Goal: Information Seeking & Learning: Learn about a topic

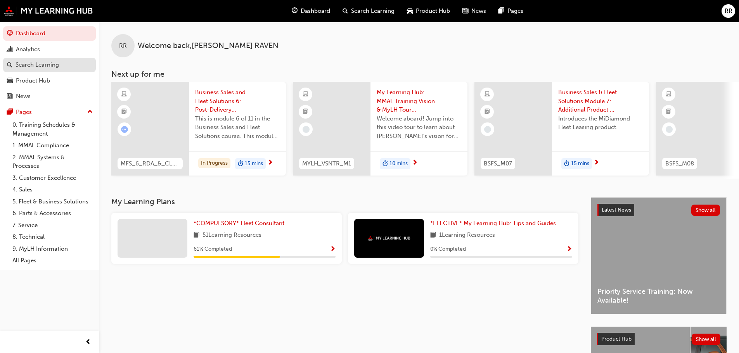
click at [47, 65] on div "Search Learning" at bounding box center [37, 64] width 43 height 9
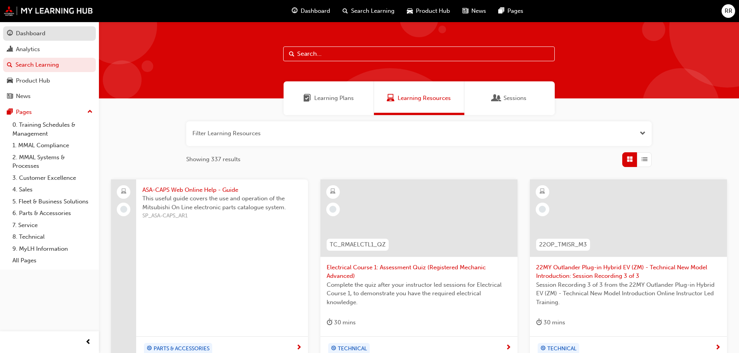
click at [27, 33] on div "Dashboard" at bounding box center [30, 33] width 29 height 9
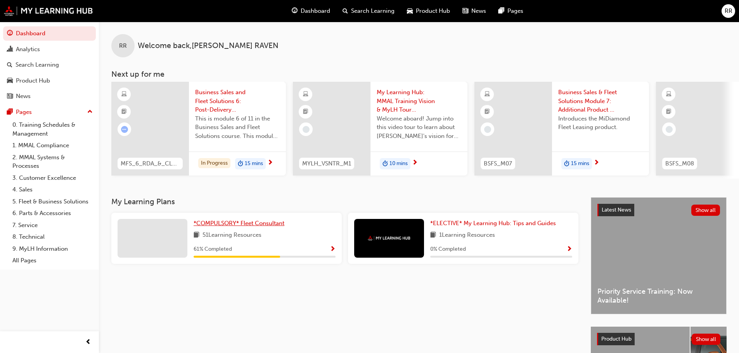
click at [214, 225] on span "*COMPULSORY* Fleet Consultant" at bounding box center [238, 223] width 91 height 7
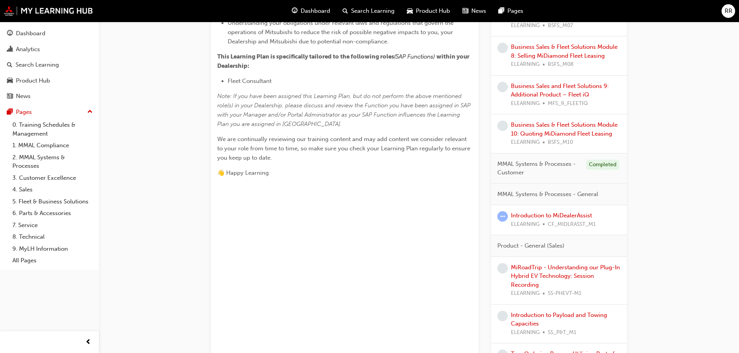
scroll to position [310, 0]
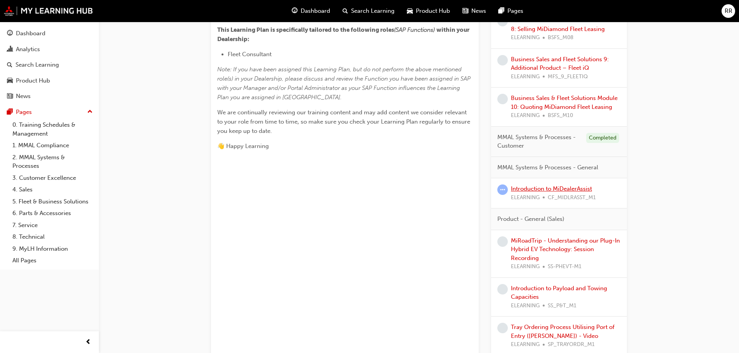
click at [574, 188] on link "Introduction to MiDealerAssist" at bounding box center [551, 188] width 81 height 7
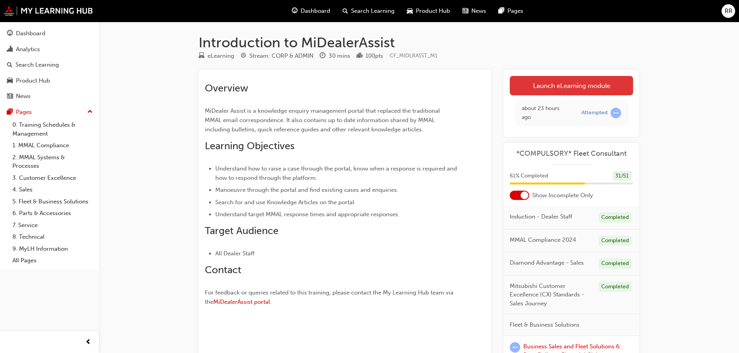
click at [563, 84] on link "Launch eLearning module" at bounding box center [570, 85] width 123 height 19
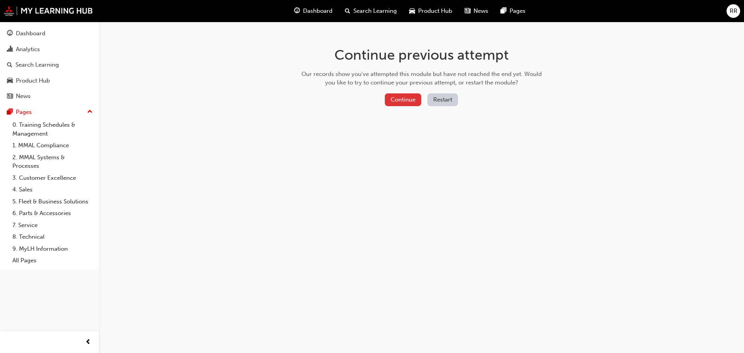
click at [407, 100] on button "Continue" at bounding box center [403, 99] width 36 height 13
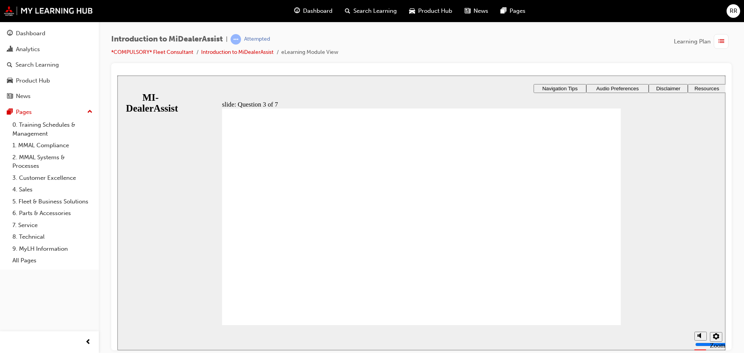
radio input "true"
drag, startPoint x: 411, startPoint y: 283, endPoint x: 470, endPoint y: 285, distance: 59.4
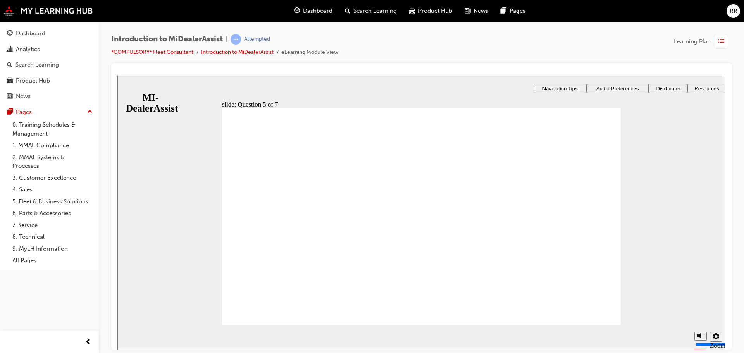
drag, startPoint x: 245, startPoint y: 233, endPoint x: 245, endPoint y: 241, distance: 7.4
radio input "true"
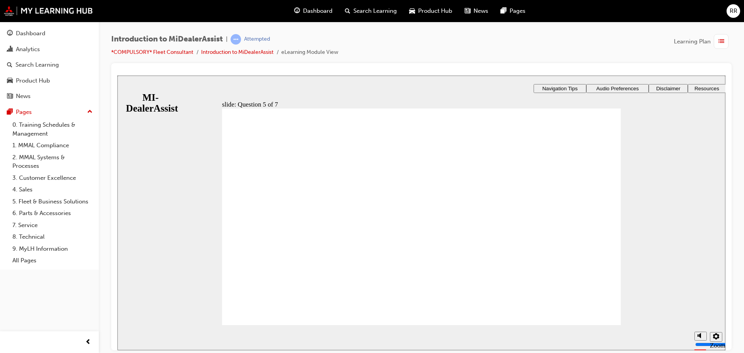
checkbox input "true"
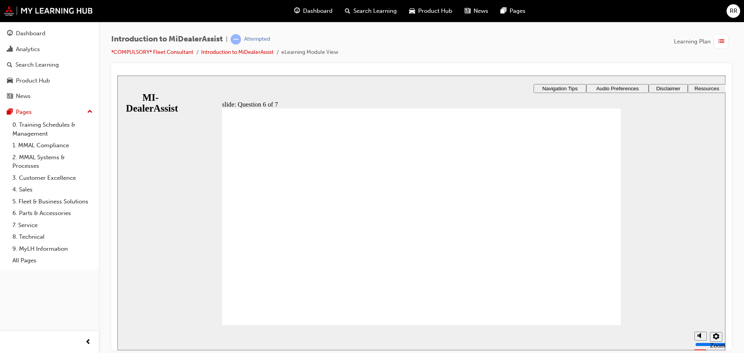
checkbox input "true"
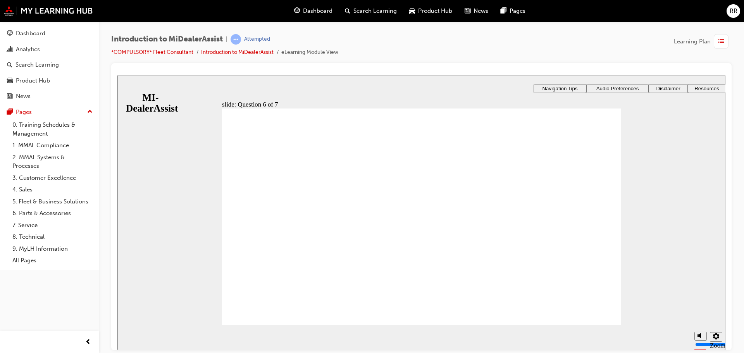
checkbox input "true"
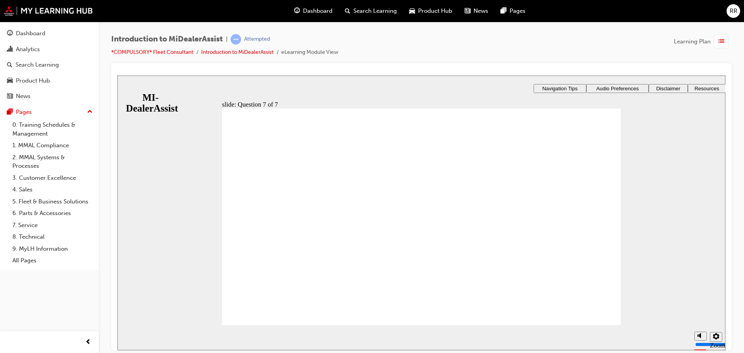
radio input "true"
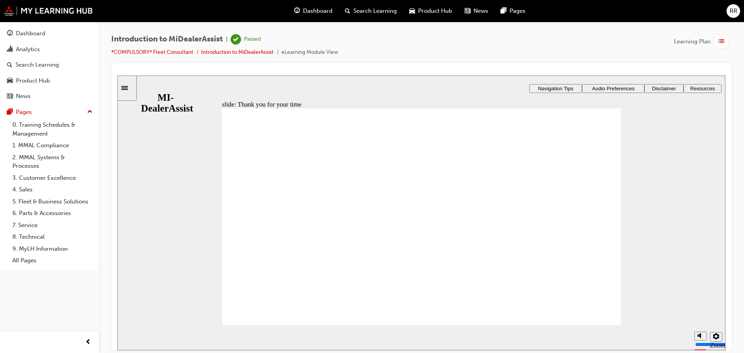
drag, startPoint x: 600, startPoint y: 318, endPoint x: 587, endPoint y: 318, distance: 12.8
drag, startPoint x: 549, startPoint y: 270, endPoint x: 548, endPoint y: 274, distance: 4.3
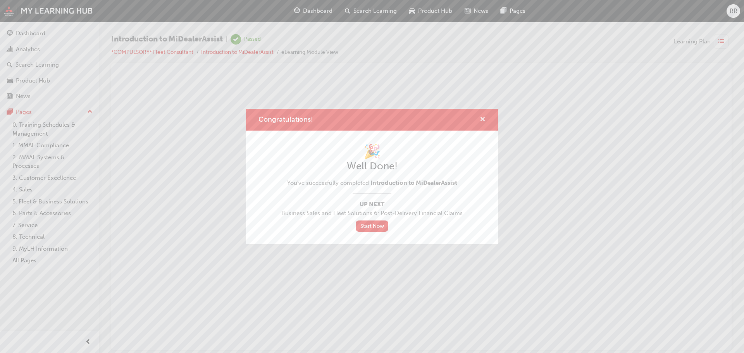
click at [480, 117] on span "cross-icon" at bounding box center [483, 120] width 6 height 7
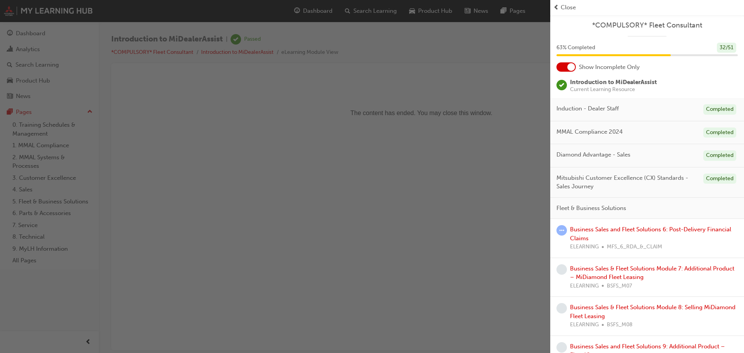
click at [565, 8] on span "Close" at bounding box center [568, 7] width 15 height 9
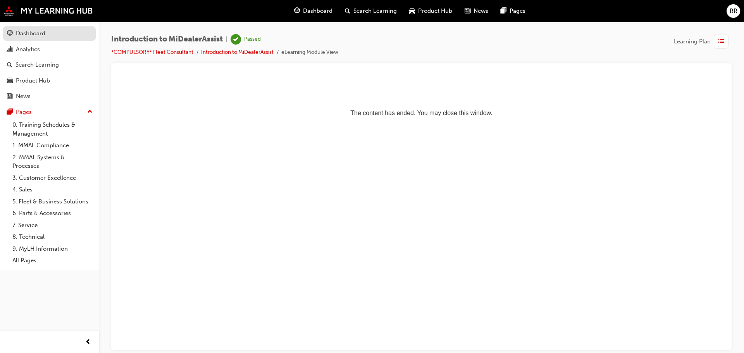
click at [39, 32] on div "Dashboard" at bounding box center [30, 33] width 29 height 9
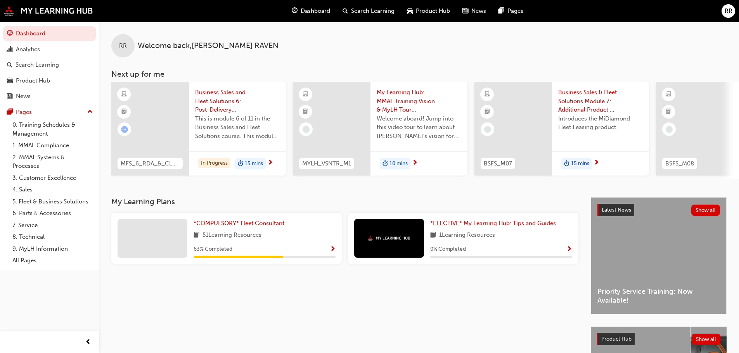
click at [237, 231] on div "*COMPULSORY* Fleet Consultant 51 Learning Resources 63 % Completed" at bounding box center [264, 238] width 142 height 39
click at [241, 225] on span "*COMPULSORY* Fleet Consultant" at bounding box center [238, 223] width 91 height 7
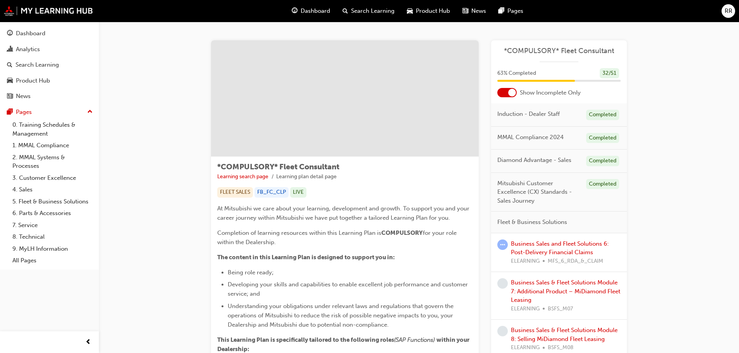
click at [509, 93] on div at bounding box center [512, 93] width 8 height 8
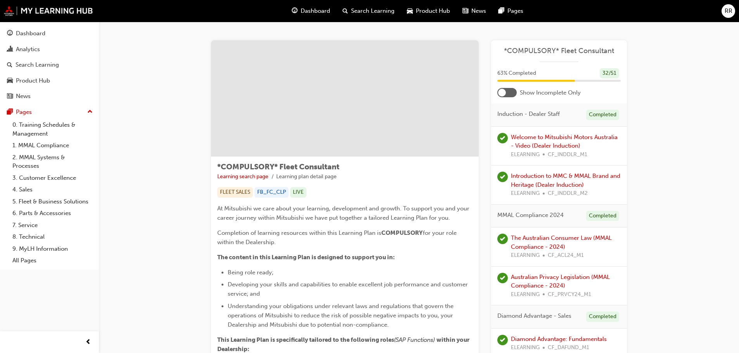
click at [503, 90] on div at bounding box center [502, 93] width 8 height 8
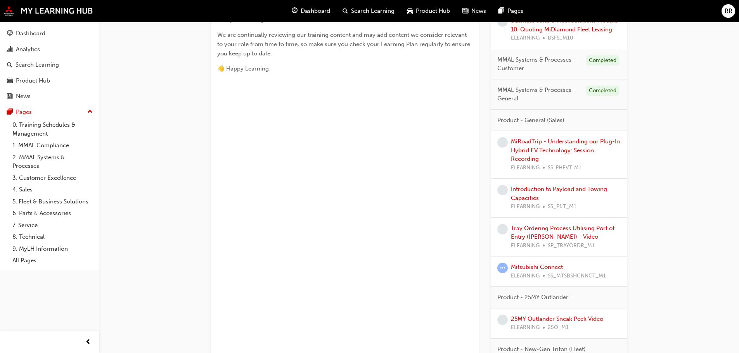
scroll to position [426, 0]
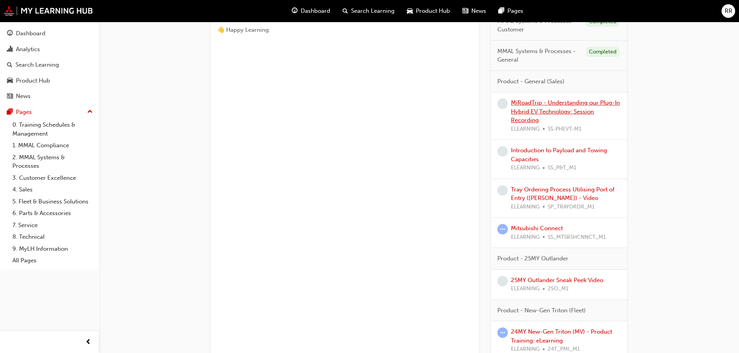
click at [516, 111] on link "MiRoadTrip - Understanding our Plug-In Hybrid EV Technology: Session Recording" at bounding box center [565, 111] width 109 height 24
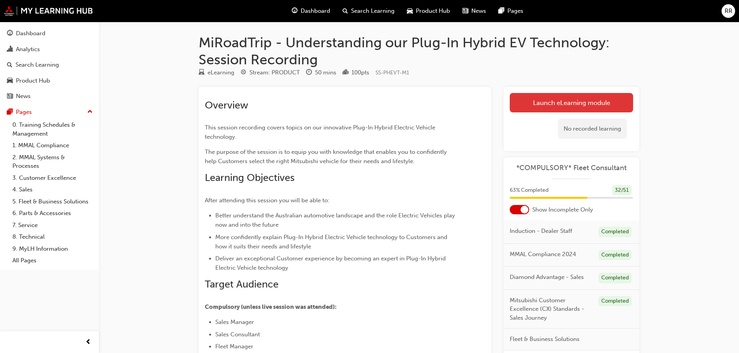
click at [575, 98] on link "Launch eLearning module" at bounding box center [570, 102] width 123 height 19
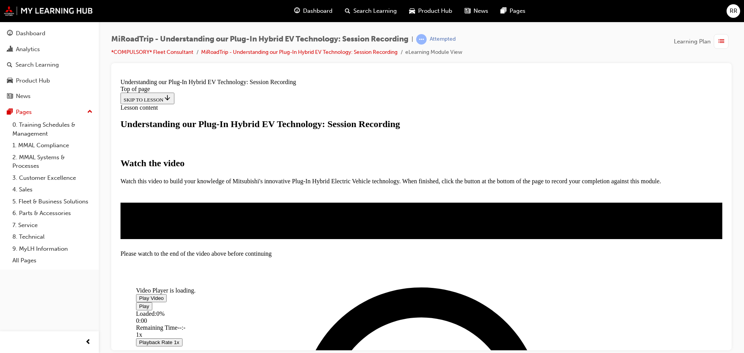
click at [139, 295] on span "Video player" at bounding box center [139, 298] width 0 height 6
drag, startPoint x: 234, startPoint y: 301, endPoint x: 250, endPoint y: 302, distance: 15.5
click at [250, 310] on div "Loaded : 1.61% 01:45 00:00" at bounding box center [384, 320] width 496 height 21
drag, startPoint x: 237, startPoint y: 300, endPoint x: 240, endPoint y: 298, distance: 4.0
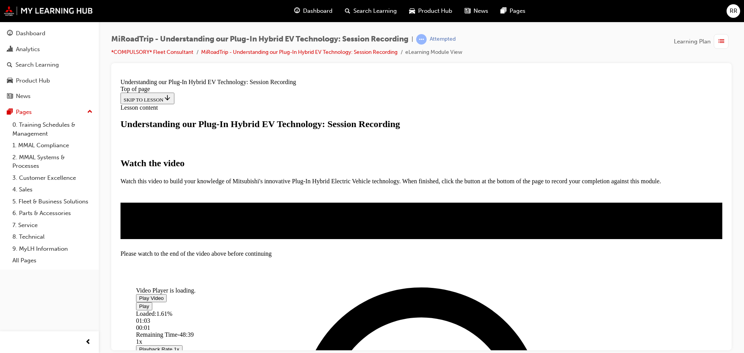
click at [240, 310] on div "Loaded : 1.61% 01:03 00:01" at bounding box center [384, 320] width 496 height 21
drag, startPoint x: 235, startPoint y: 301, endPoint x: 245, endPoint y: 299, distance: 10.3
click at [245, 310] on div "Loaded : 1.61% 01:54 00:01" at bounding box center [384, 320] width 496 height 21
drag, startPoint x: 232, startPoint y: 300, endPoint x: 495, endPoint y: 298, distance: 262.9
click at [495, 310] on div "Loaded : 1.61% 47:20 00:02" at bounding box center [384, 320] width 496 height 21
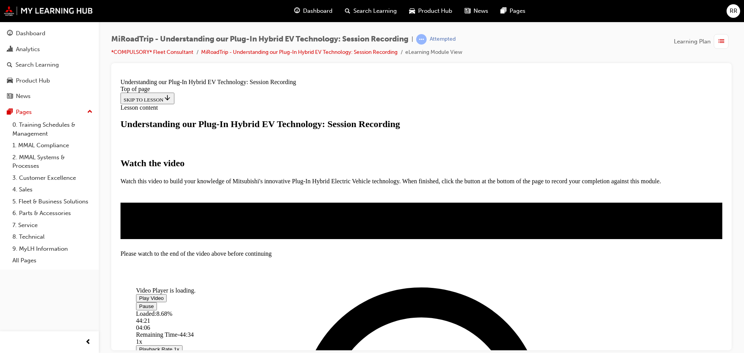
click at [639, 57] on div "MiRoadTrip - Understanding our Plug-In Hybrid EV Technology: Session Recording …" at bounding box center [421, 48] width 621 height 29
